Goal: Contribute content

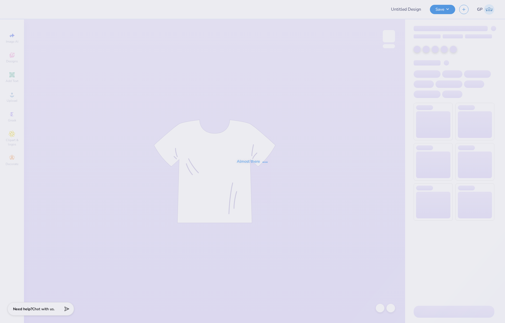
type input "Panhel shirts"
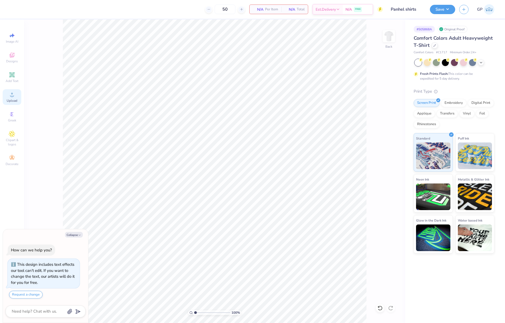
click at [15, 97] on div "Upload" at bounding box center [12, 97] width 19 height 16
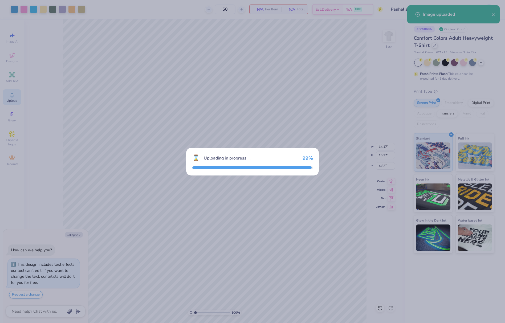
type textarea "x"
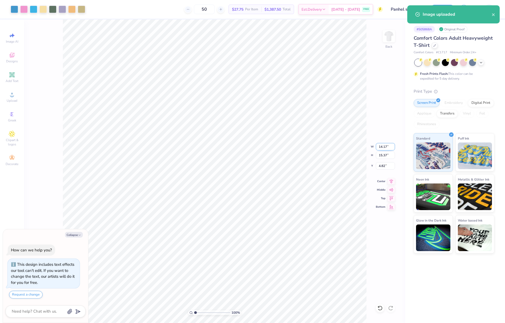
click at [382, 148] on input "14.17" at bounding box center [385, 146] width 19 height 7
type input "12"
type textarea "x"
type input "12.00"
type input "13.01"
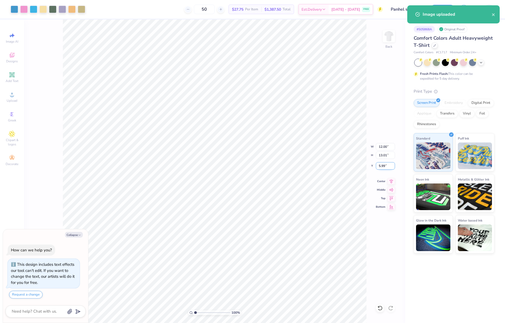
click at [380, 164] on input "5.99" at bounding box center [385, 165] width 19 height 7
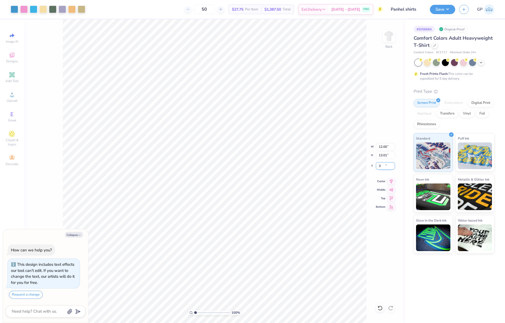
type input "3"
type textarea "x"
type input "3.00"
click at [436, 10] on button "Save" at bounding box center [442, 8] width 25 height 9
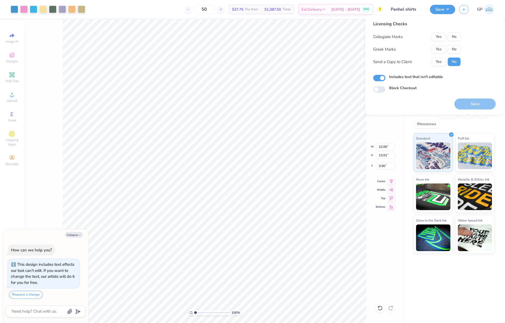
click at [454, 53] on div "Collegiate Marks Yes No Greek Marks Yes No Send a Copy to Client Yes No" at bounding box center [416, 49] width 87 height 34
click at [454, 51] on button "No" at bounding box center [453, 49] width 13 height 9
click at [455, 39] on button "No" at bounding box center [453, 36] width 13 height 9
click at [434, 50] on button "Yes" at bounding box center [438, 49] width 14 height 9
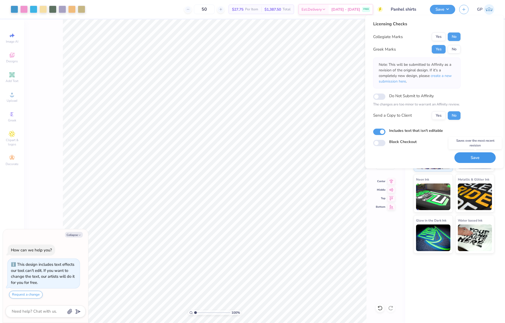
click at [471, 156] on button "Save" at bounding box center [474, 157] width 41 height 11
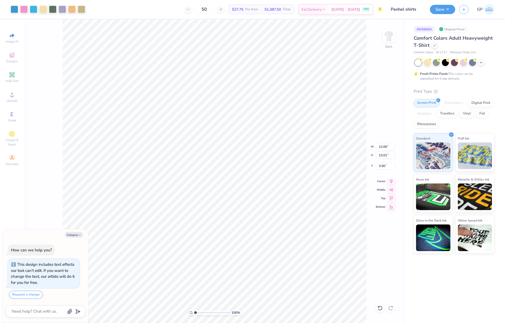
type textarea "x"
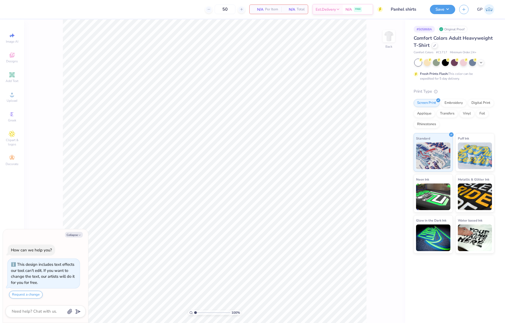
type textarea "x"
